Goal: Purchase product/service

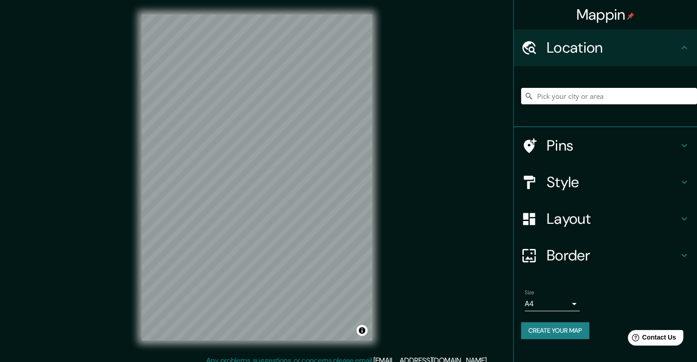
click at [566, 101] on input "Pick your city or area" at bounding box center [609, 96] width 176 height 16
type input "d"
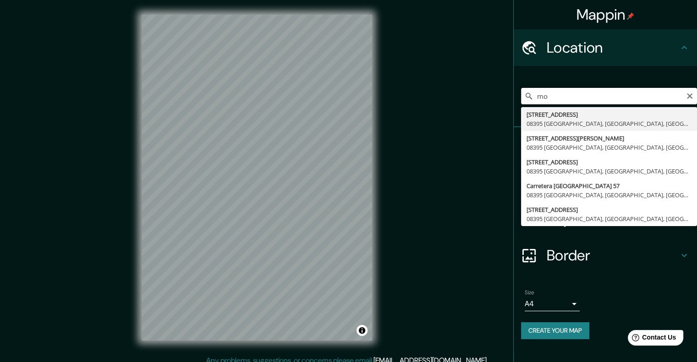
type input "m"
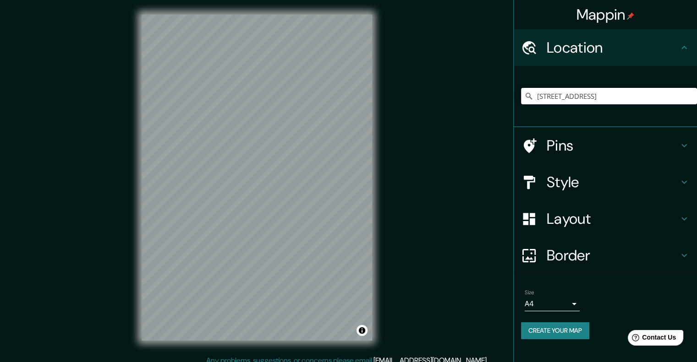
type input "[STREET_ADDRESS]"
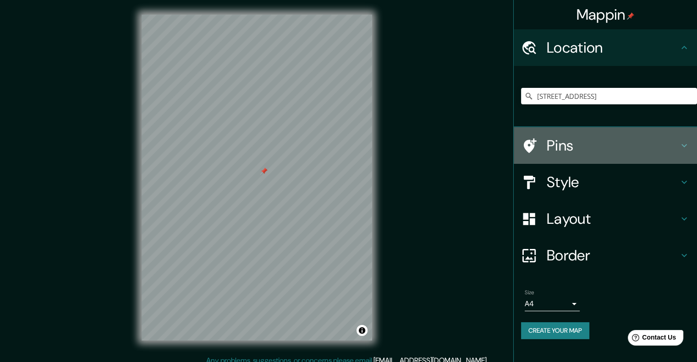
click at [592, 147] on h4 "Pins" at bounding box center [613, 146] width 132 height 18
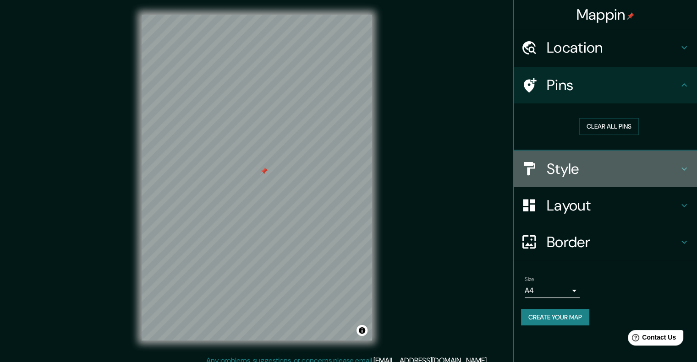
click at [604, 160] on h4 "Style" at bounding box center [613, 169] width 132 height 18
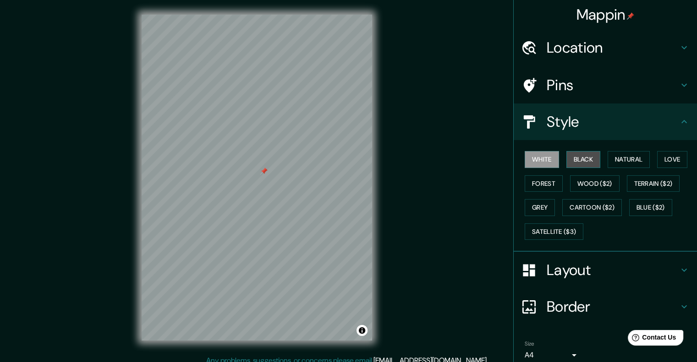
click at [579, 154] on button "Black" at bounding box center [583, 159] width 34 height 17
click at [587, 267] on h4 "Layout" at bounding box center [613, 270] width 132 height 18
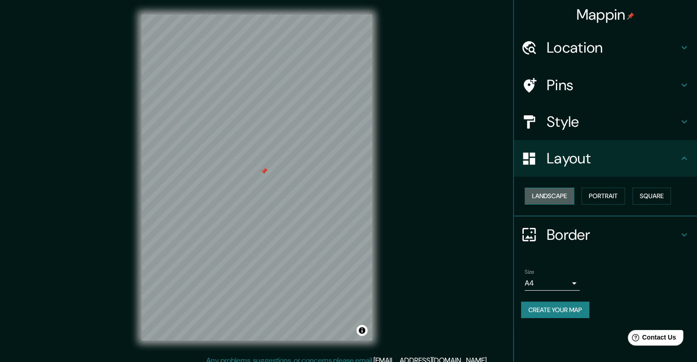
click at [564, 197] on button "Landscape" at bounding box center [549, 196] width 49 height 17
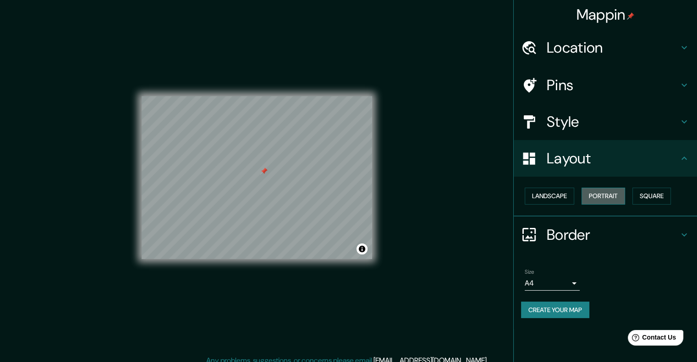
click at [599, 194] on button "Portrait" at bounding box center [603, 196] width 44 height 17
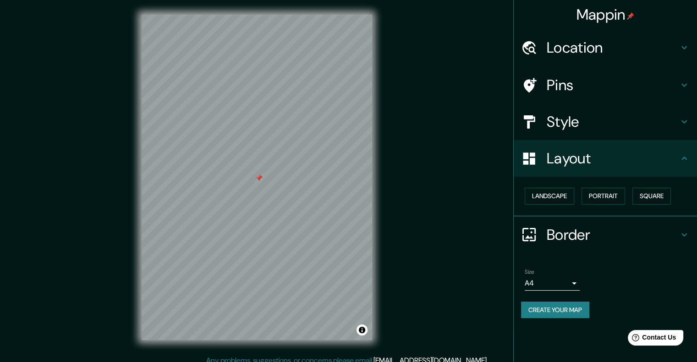
click at [555, 310] on button "Create your map" at bounding box center [555, 310] width 68 height 17
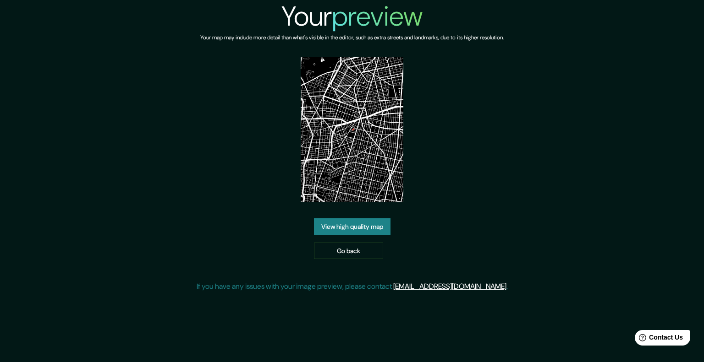
click at [356, 219] on link "View high quality map" at bounding box center [352, 227] width 77 height 17
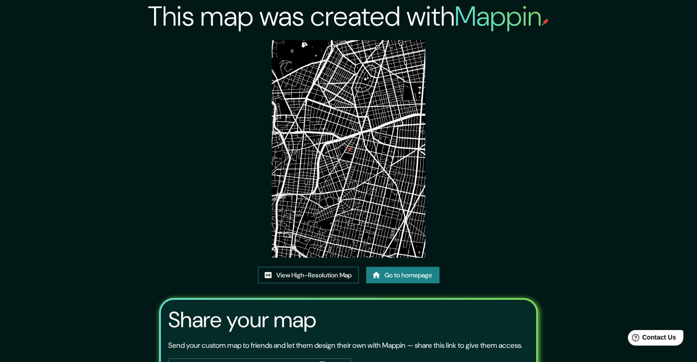
click at [302, 276] on link "View High-Resolution Map" at bounding box center [308, 275] width 101 height 17
